Goal: Task Accomplishment & Management: Manage account settings

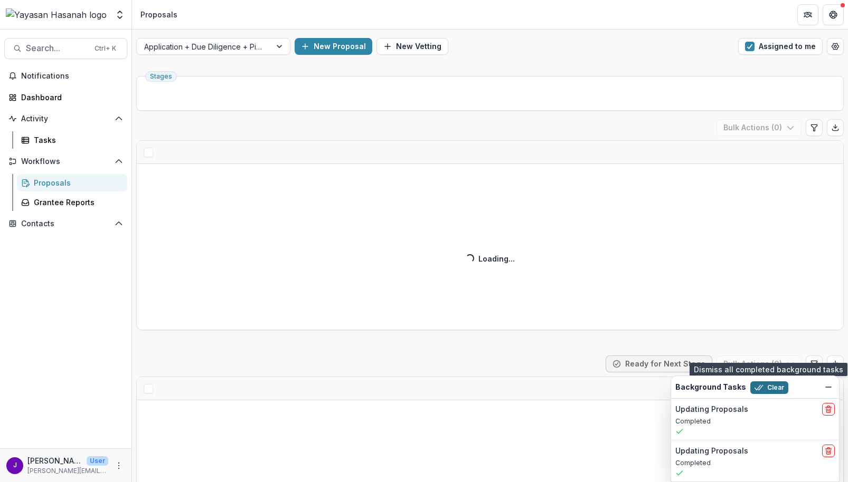
click at [758, 387] on icon "button" at bounding box center [758, 388] width 8 height 8
click at [757, 49] on button "Assigned to me" at bounding box center [780, 46] width 84 height 17
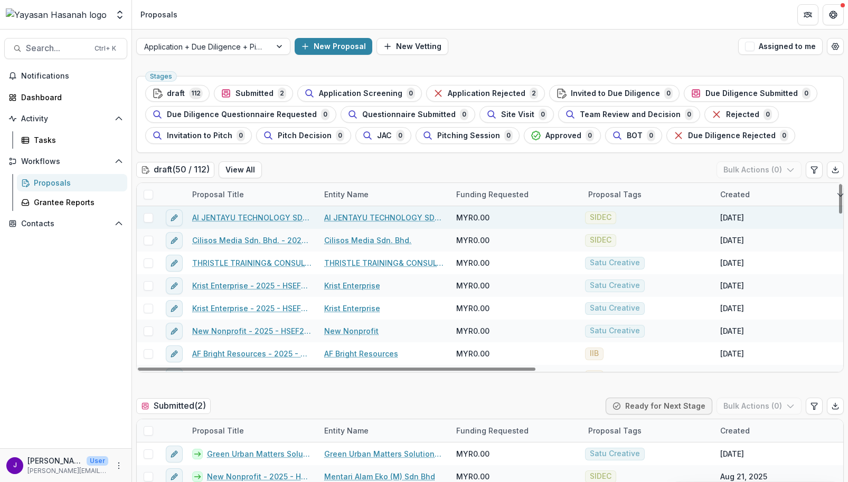
click at [371, 215] on link "AI JENTAYU TECHNOLOGY SDN BHD" at bounding box center [383, 217] width 119 height 11
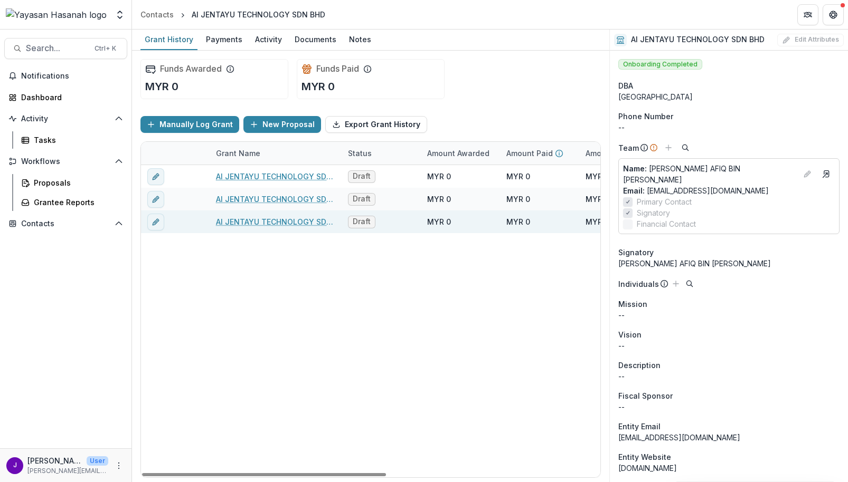
click at [411, 221] on div "Draft" at bounding box center [380, 222] width 79 height 23
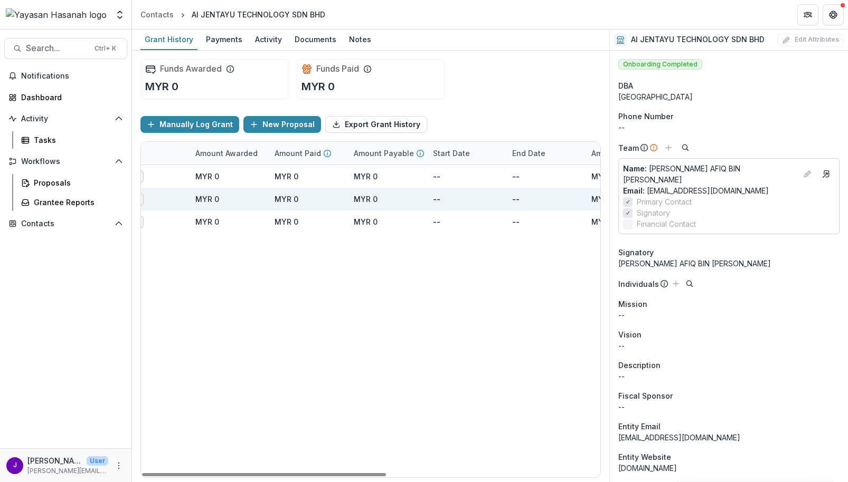
scroll to position [0, 190]
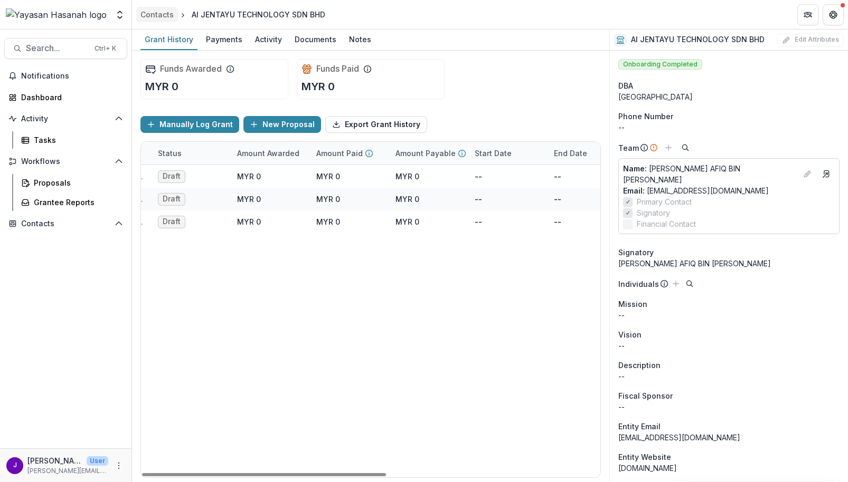
click at [173, 18] on link "Contacts" at bounding box center [157, 14] width 42 height 15
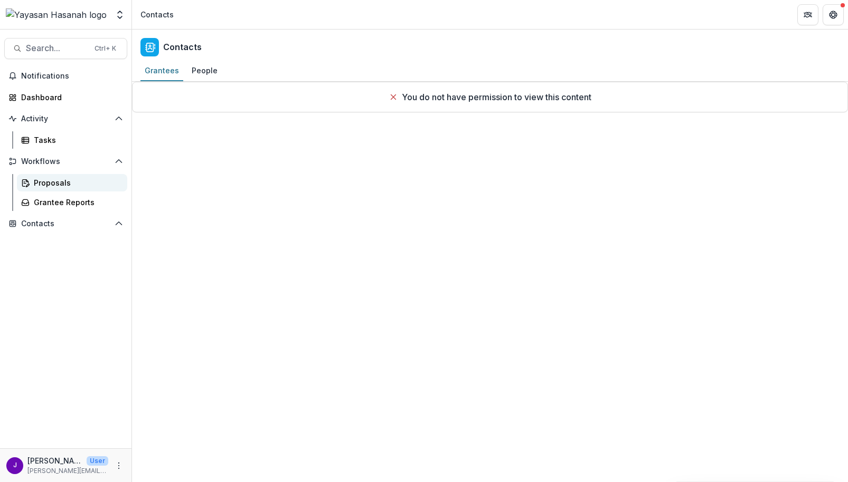
click at [33, 182] on link "Proposals" at bounding box center [72, 182] width 110 height 17
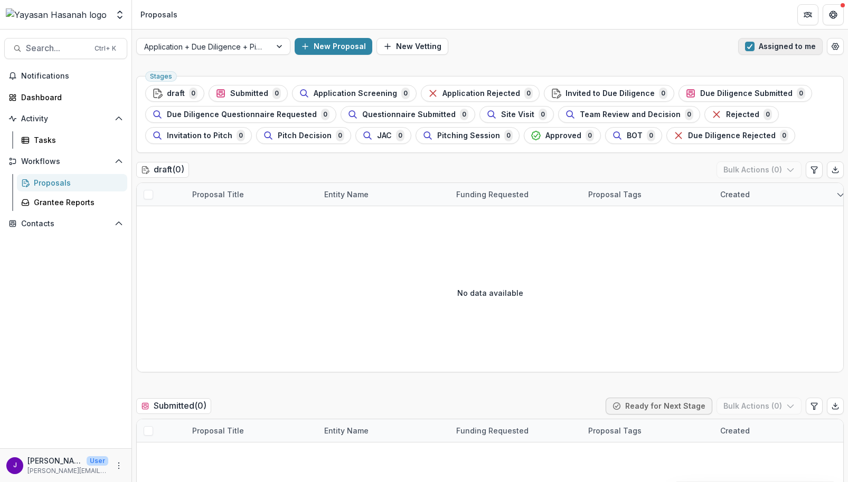
click at [750, 51] on button "Assigned to me" at bounding box center [780, 46] width 84 height 17
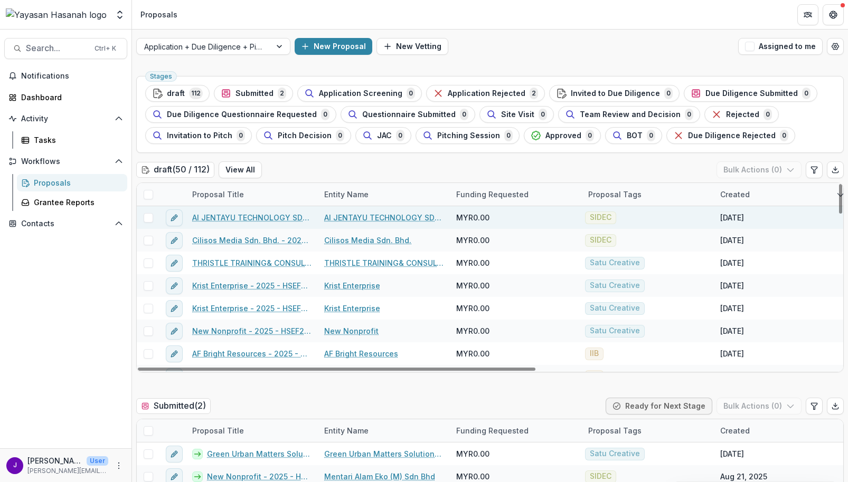
click at [332, 216] on link "AI JENTAYU TECHNOLOGY SDN BHD" at bounding box center [383, 217] width 119 height 11
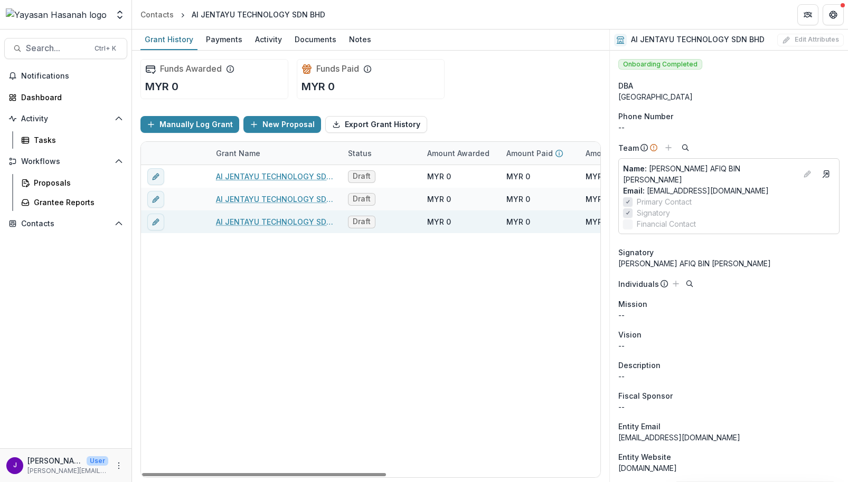
click at [316, 217] on link "AI JENTAYU TECHNOLOGY SDN BHD - 2025 - HSEF2025 - SIDEC" at bounding box center [275, 221] width 119 height 11
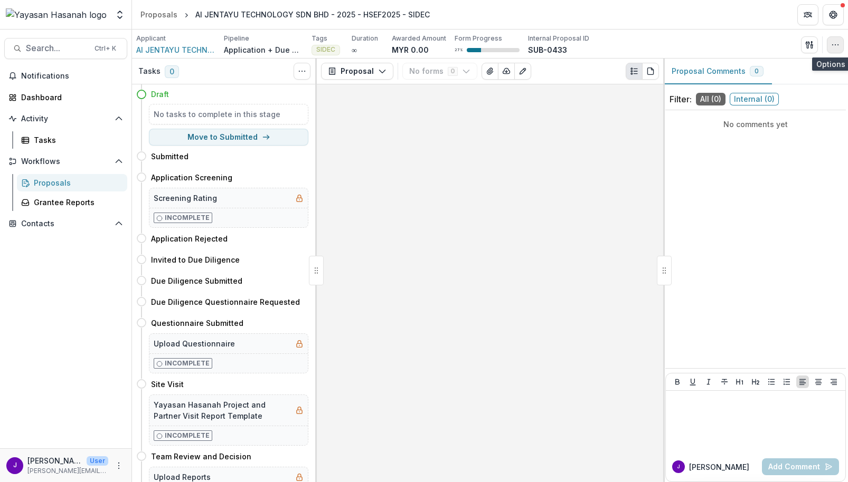
click at [832, 42] on icon "button" at bounding box center [835, 45] width 8 height 8
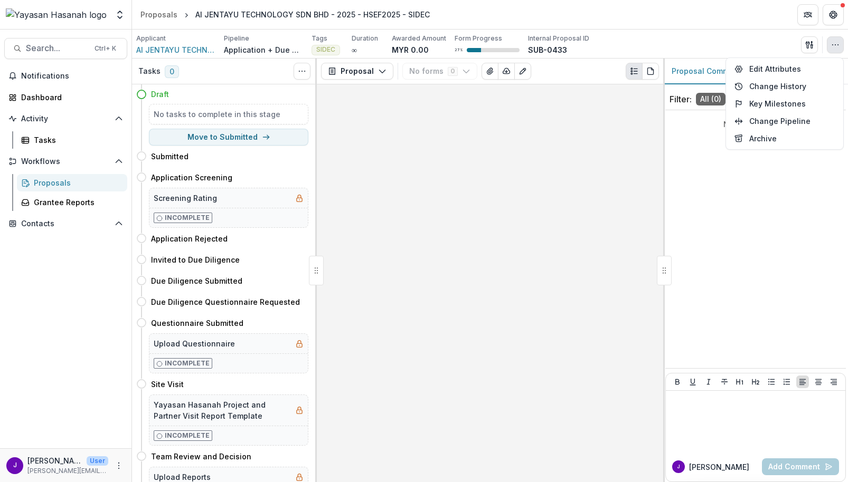
click at [832, 44] on icon "button" at bounding box center [835, 45] width 8 height 8
click at [809, 50] on button "button" at bounding box center [809, 44] width 17 height 17
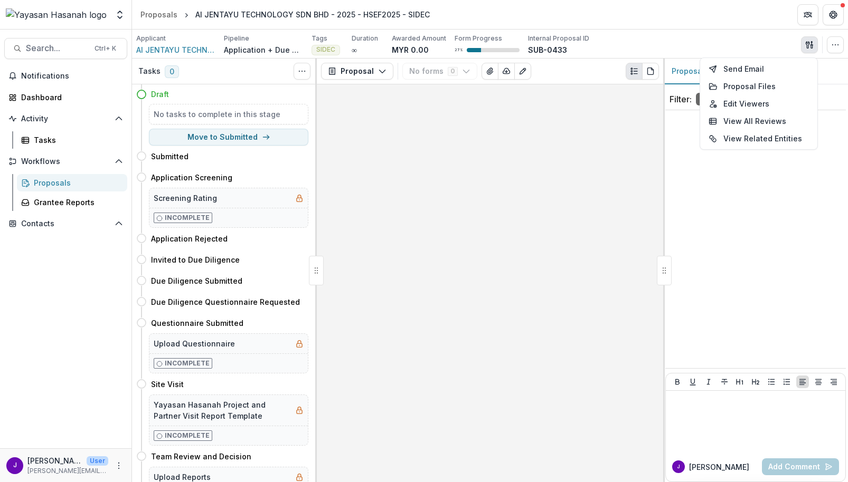
click at [809, 50] on button "button" at bounding box center [809, 44] width 17 height 17
click at [510, 238] on div at bounding box center [490, 283] width 346 height 398
click at [39, 181] on div "Proposals" at bounding box center [76, 182] width 85 height 11
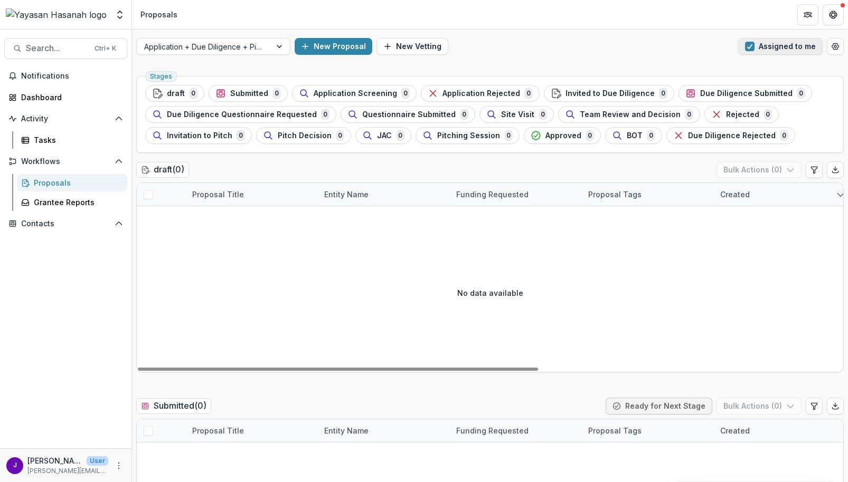
click at [749, 47] on span "button" at bounding box center [750, 47] width 10 height 10
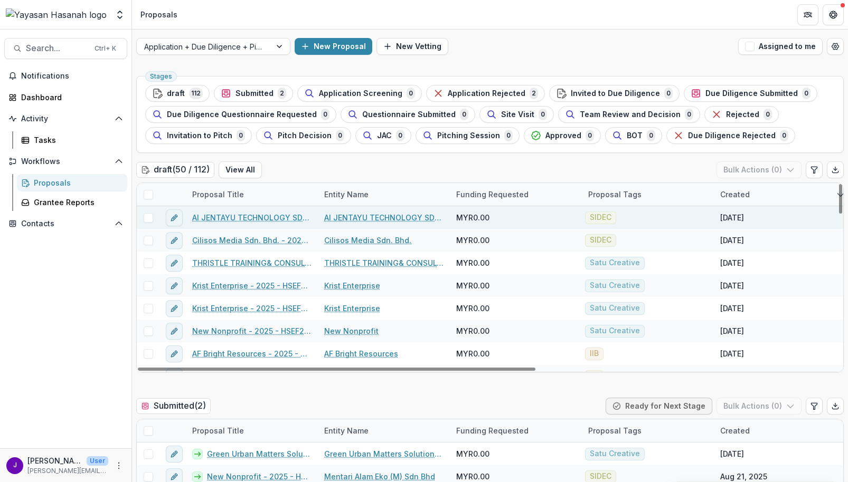
click at [245, 213] on link "AI JENTAYU TECHNOLOGY SDN BHD - 2025 - HSEF2025 - SIDEC" at bounding box center [251, 217] width 119 height 11
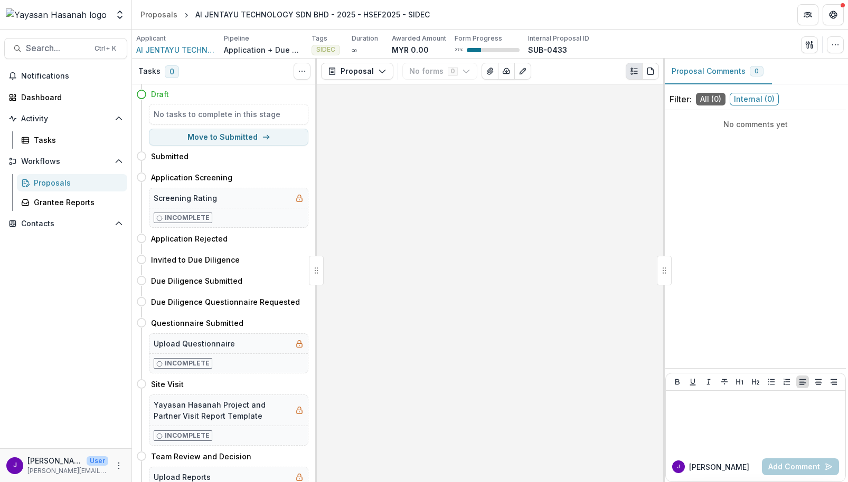
click at [264, 50] on p "Application + Due Diligence + Pitching Process" at bounding box center [263, 49] width 79 height 11
click at [184, 53] on span "AI JENTAYU TECHNOLOGY SDN BHD" at bounding box center [175, 49] width 79 height 11
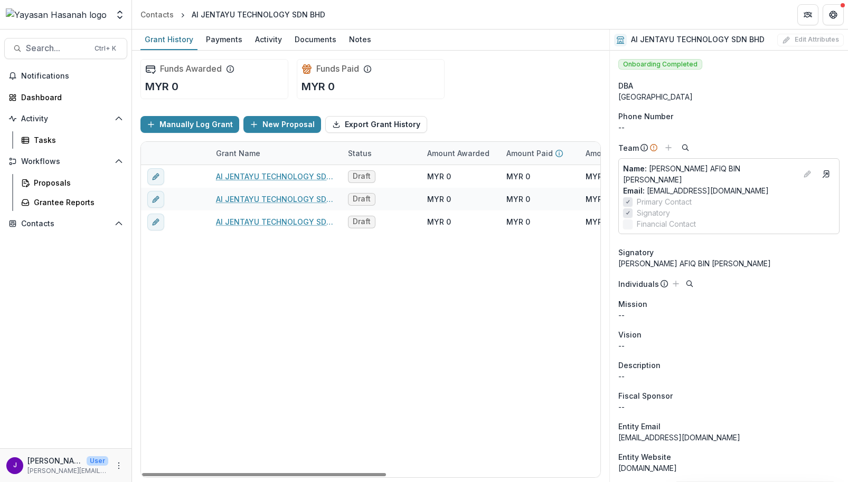
drag, startPoint x: 303, startPoint y: 192, endPoint x: 227, endPoint y: 252, distance: 96.5
click at [212, 282] on div "AI JENTAYU TECHNOLOGY SDN BHD - 2025 - HSEF2025 - Iskandar Investment Berhad Dr…" at bounding box center [571, 321] width 860 height 312
click at [426, 329] on div "AI JENTAYU TECHNOLOGY SDN BHD - 2025 - HSEF2025 - Iskandar Investment Berhad Dr…" at bounding box center [571, 321] width 860 height 312
click at [52, 181] on div "Proposals" at bounding box center [76, 182] width 85 height 11
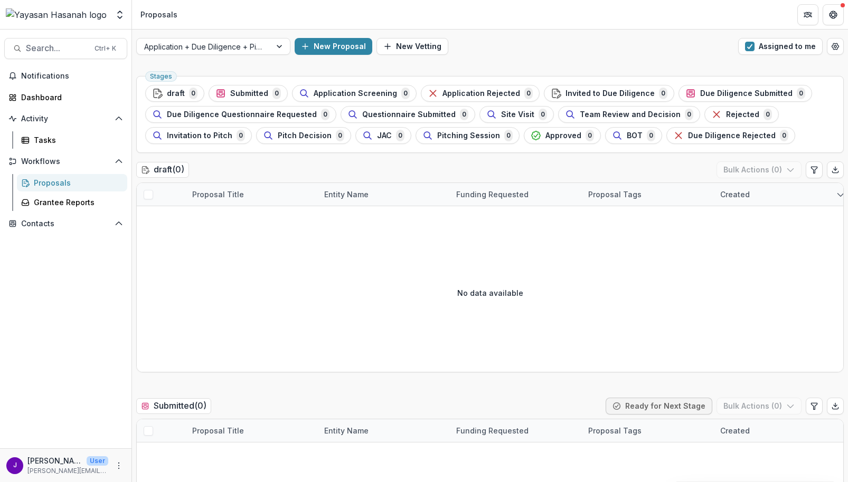
click at [754, 49] on button "Assigned to me" at bounding box center [780, 46] width 84 height 17
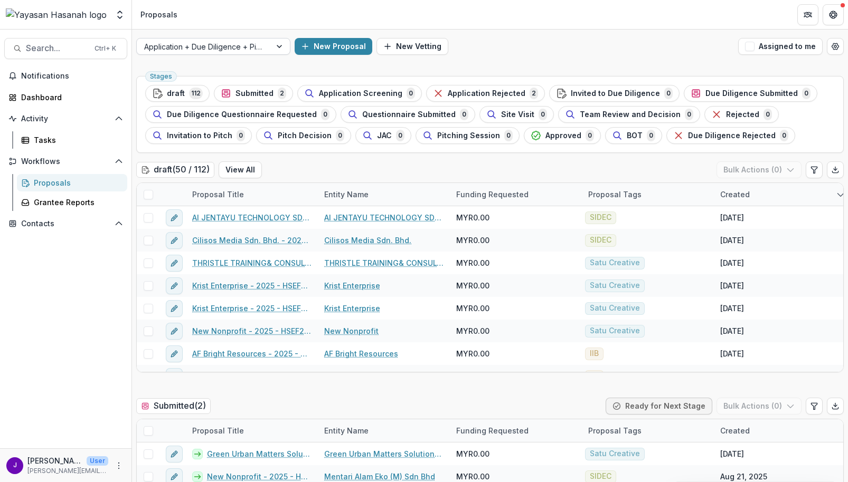
click at [221, 44] on div at bounding box center [203, 46] width 119 height 13
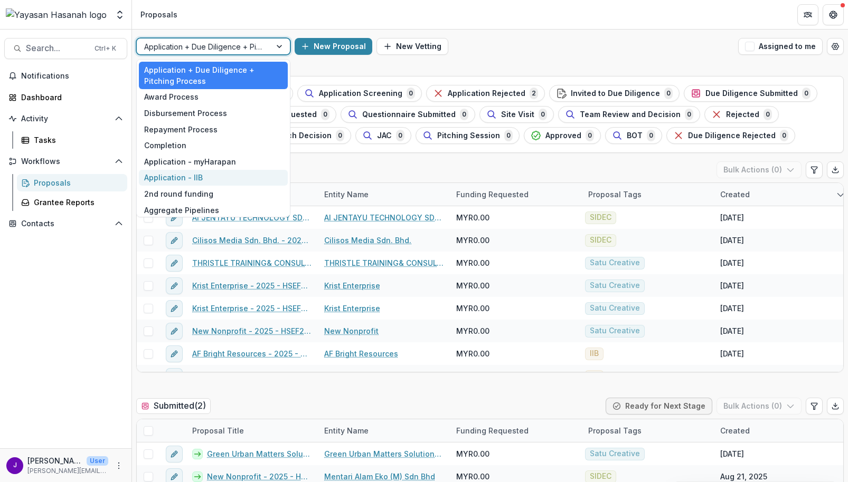
click at [196, 173] on div "Application - IIB" at bounding box center [213, 178] width 149 height 16
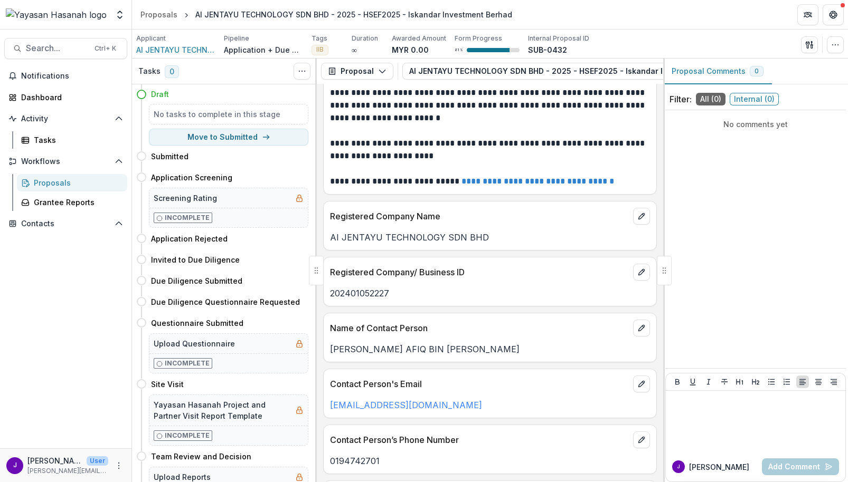
scroll to position [98, 0]
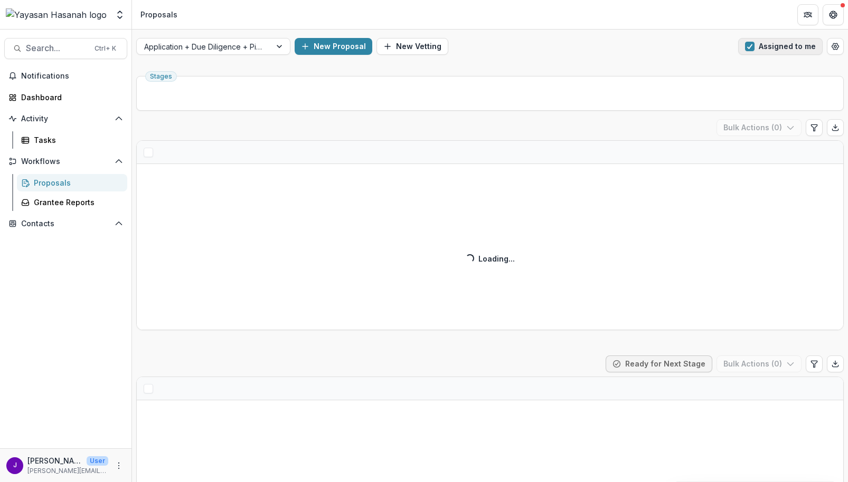
drag, startPoint x: 758, startPoint y: 44, endPoint x: 757, endPoint y: 50, distance: 6.4
click at [758, 44] on button "Assigned to me" at bounding box center [780, 46] width 84 height 17
